Goal: Information Seeking & Learning: Learn about a topic

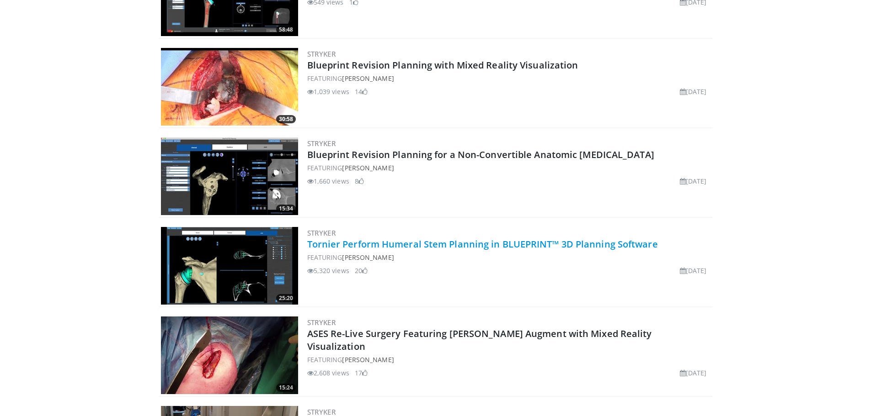
scroll to position [524, 0]
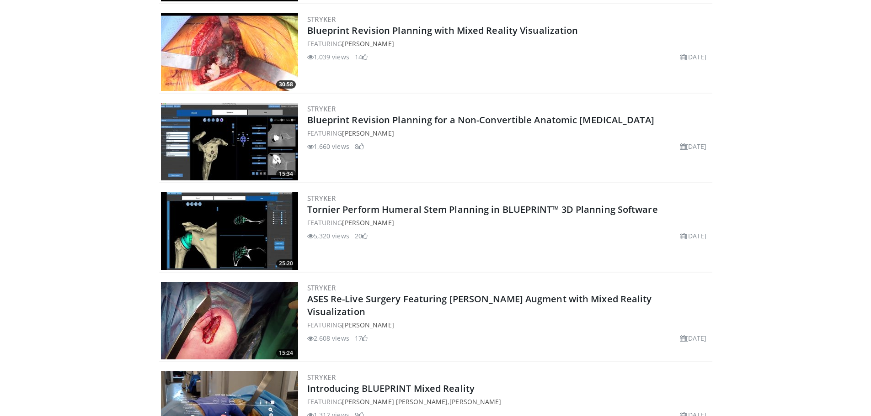
drag, startPoint x: 449, startPoint y: 209, endPoint x: 124, endPoint y: 252, distance: 328.3
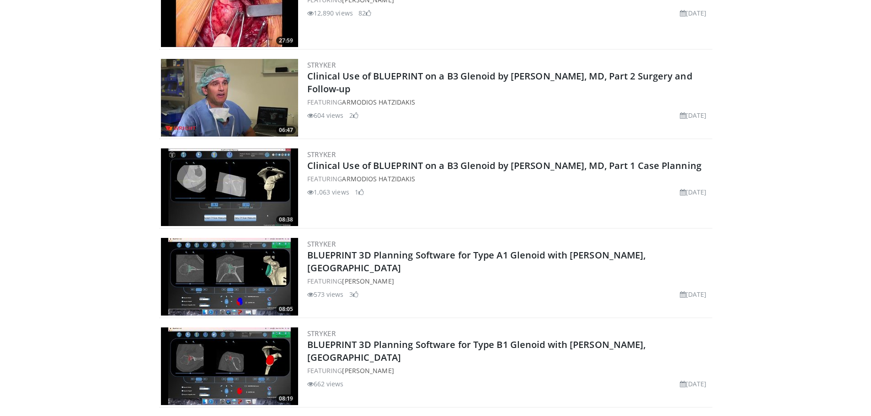
scroll to position [2763, 0]
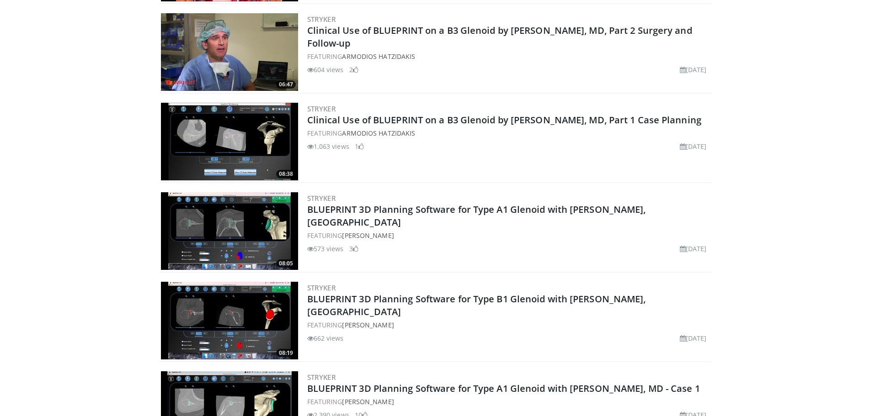
click at [259, 311] on img at bounding box center [229, 321] width 137 height 78
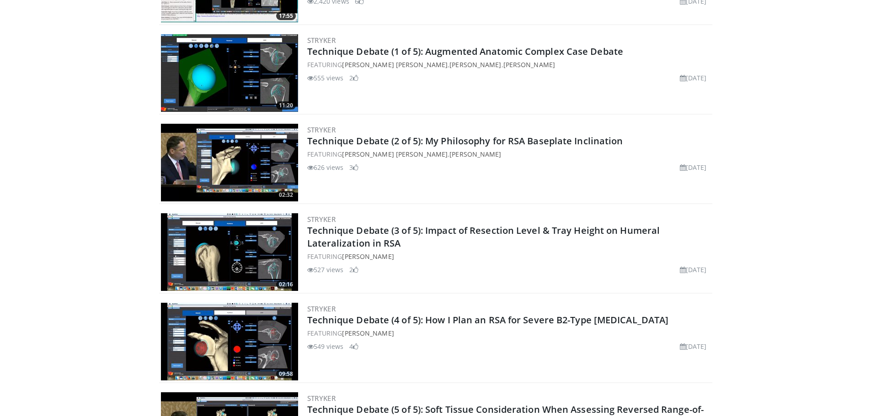
scroll to position [1712, 0]
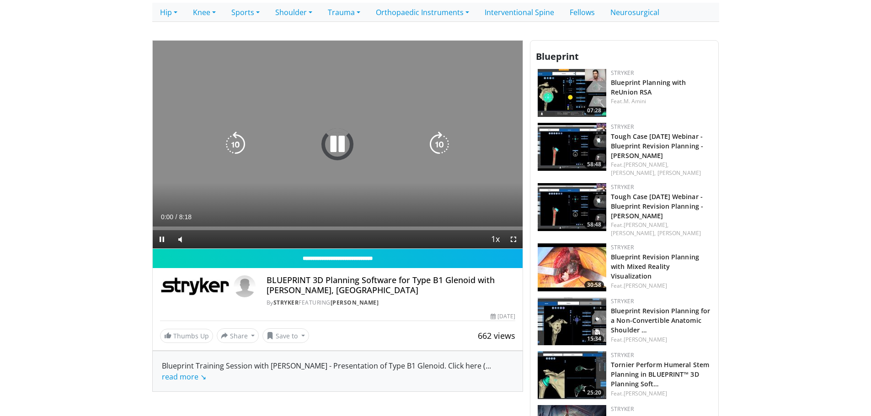
scroll to position [229, 0]
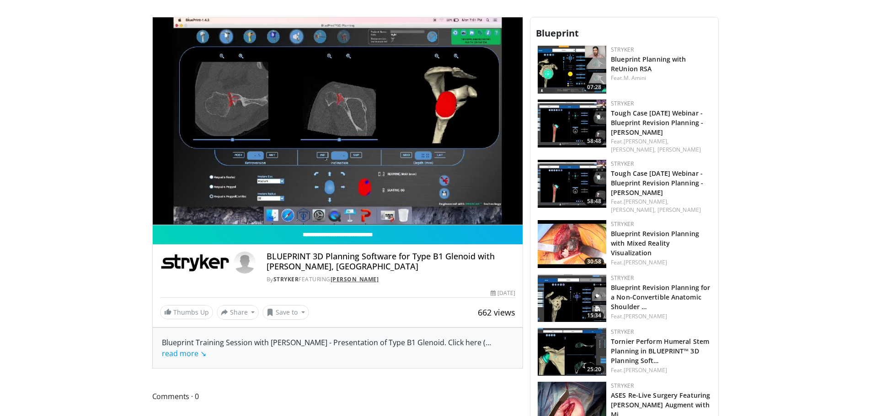
click at [354, 280] on link "[PERSON_NAME]" at bounding box center [354, 280] width 48 height 8
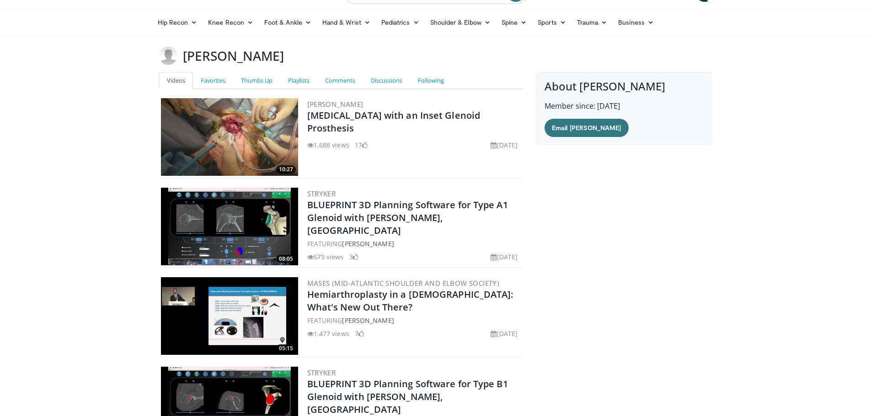
scroll to position [46, 0]
